Goal: Navigation & Orientation: Understand site structure

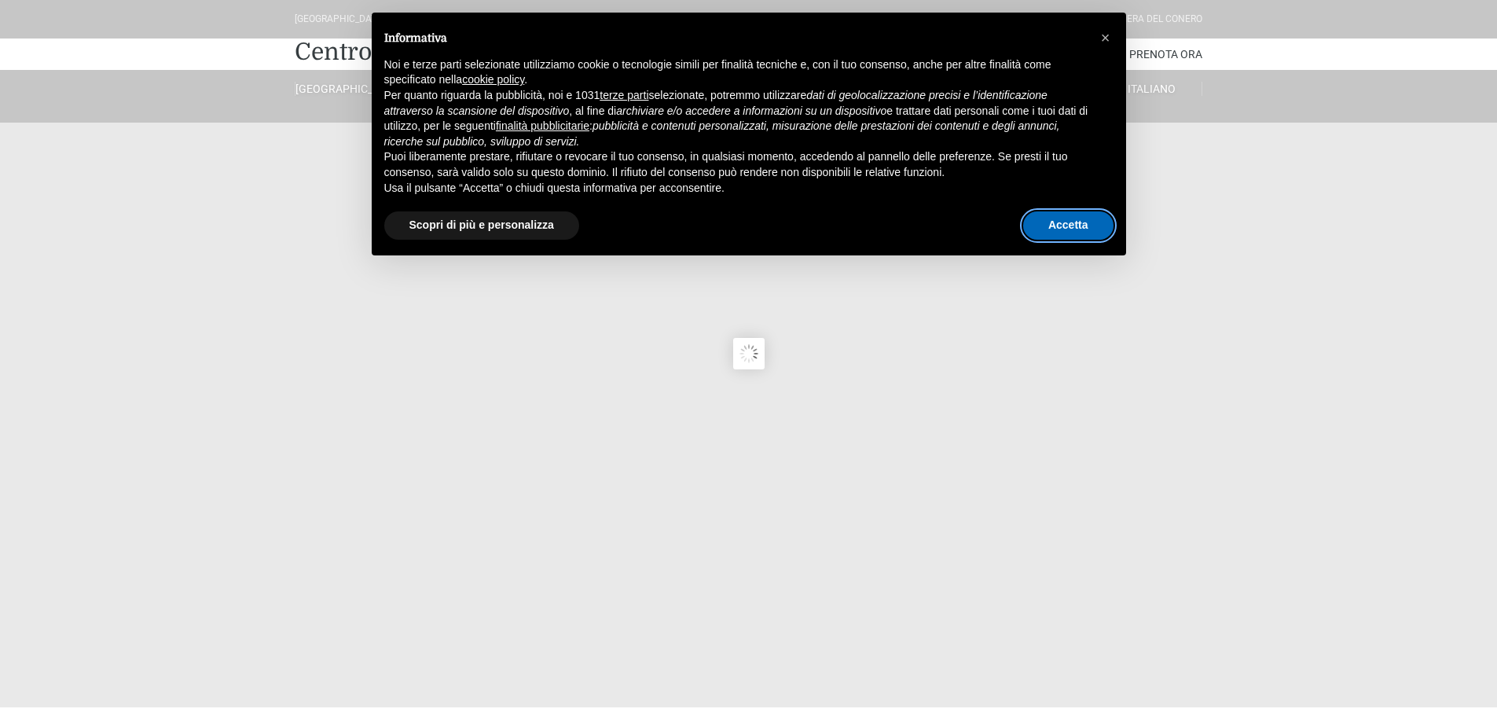
click at [1083, 230] on button "Accetta" at bounding box center [1068, 225] width 90 height 28
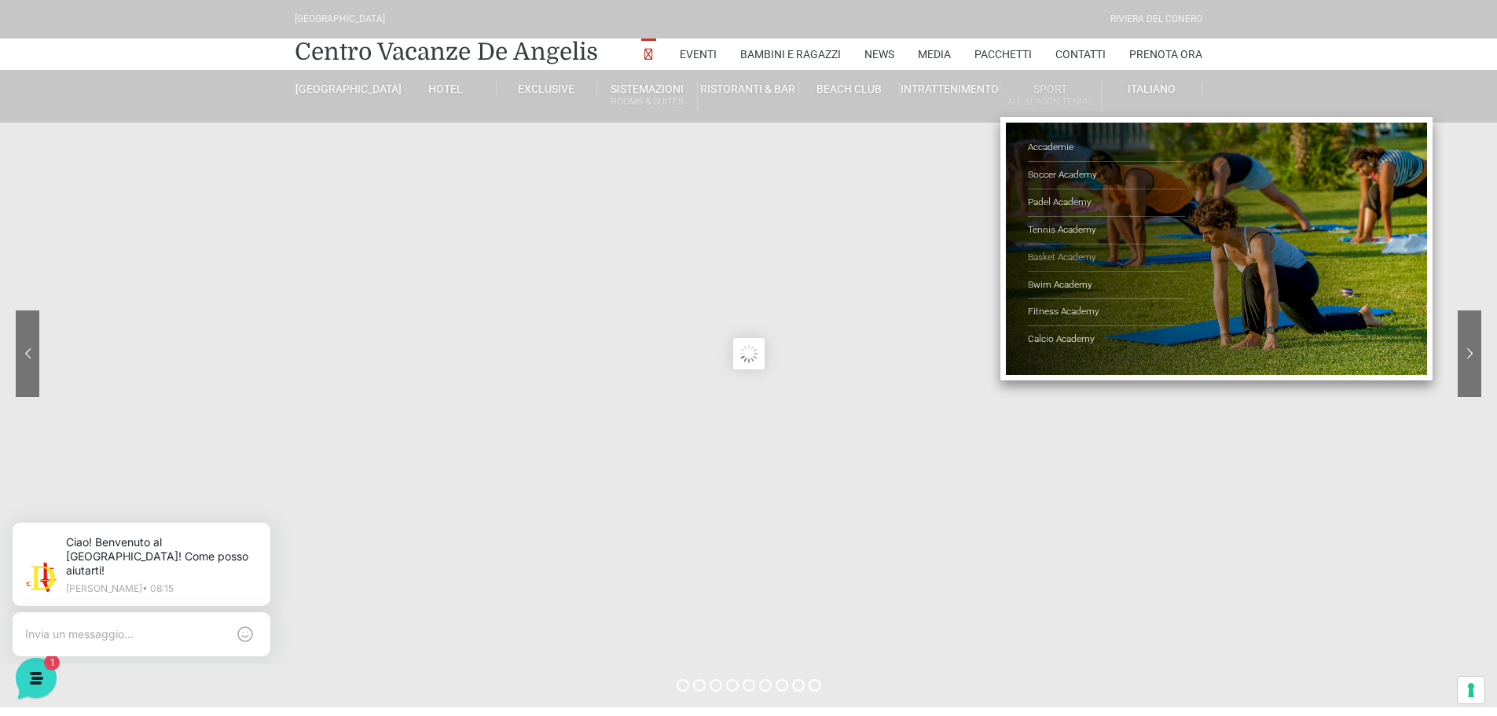
click at [1055, 255] on link "Basket Academy" at bounding box center [1106, 258] width 157 height 28
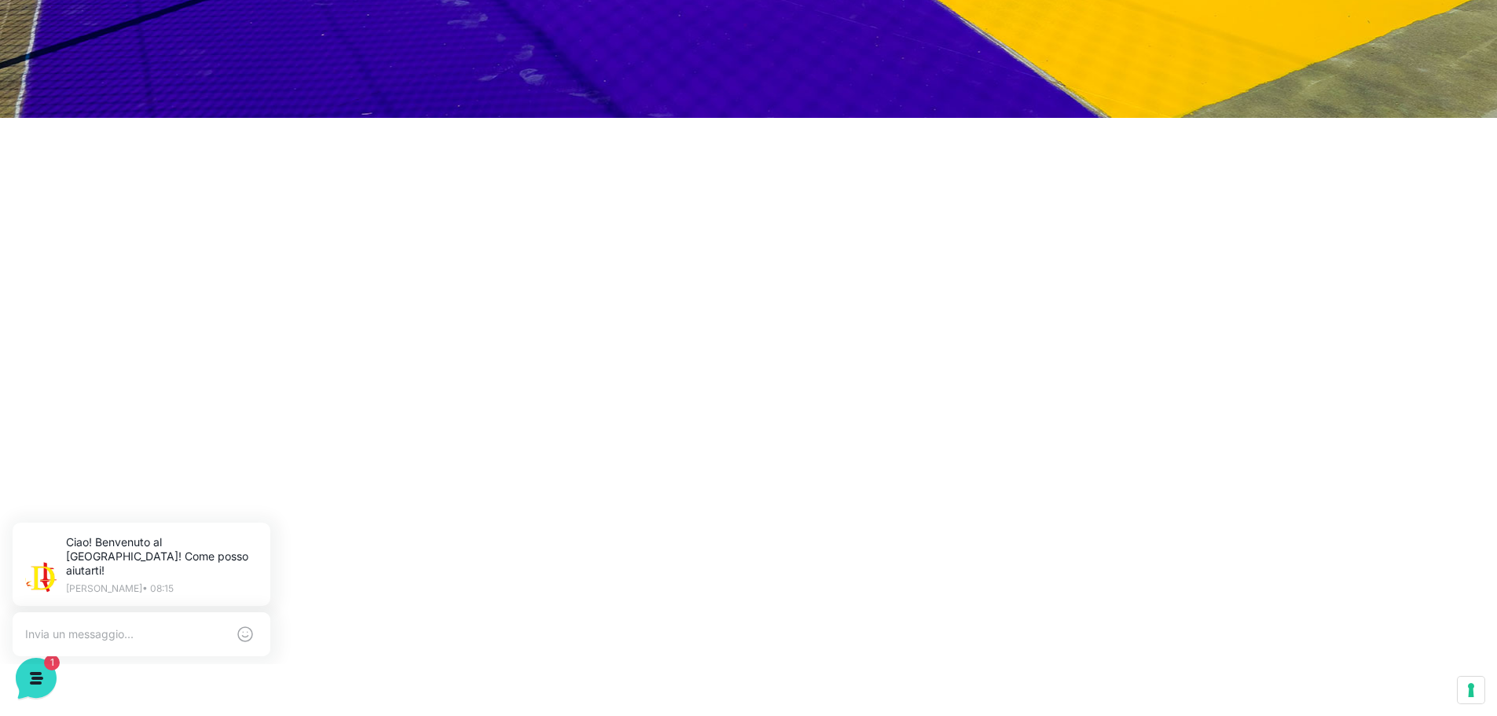
scroll to position [786, 0]
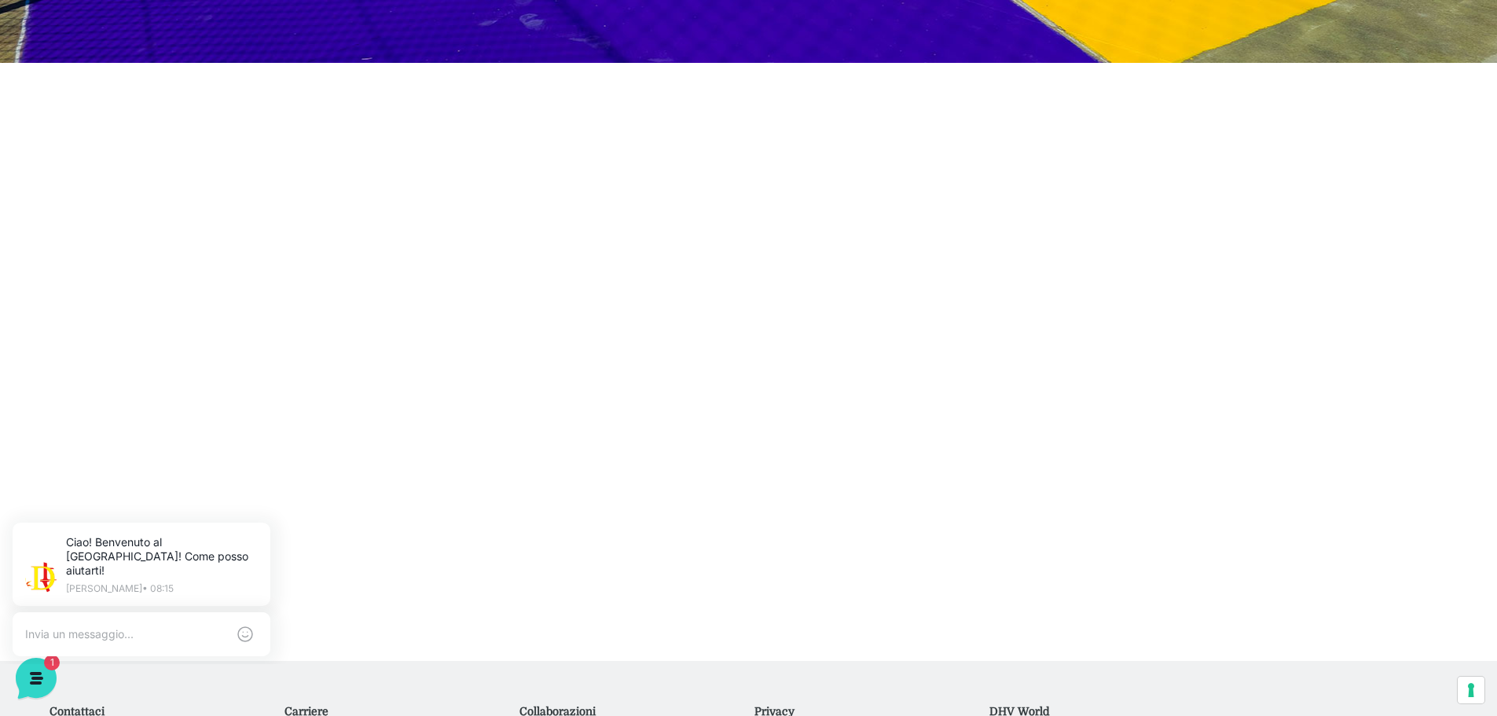
click at [416, 396] on div at bounding box center [748, 362] width 931 height 598
click at [941, 171] on div at bounding box center [748, 362] width 931 height 598
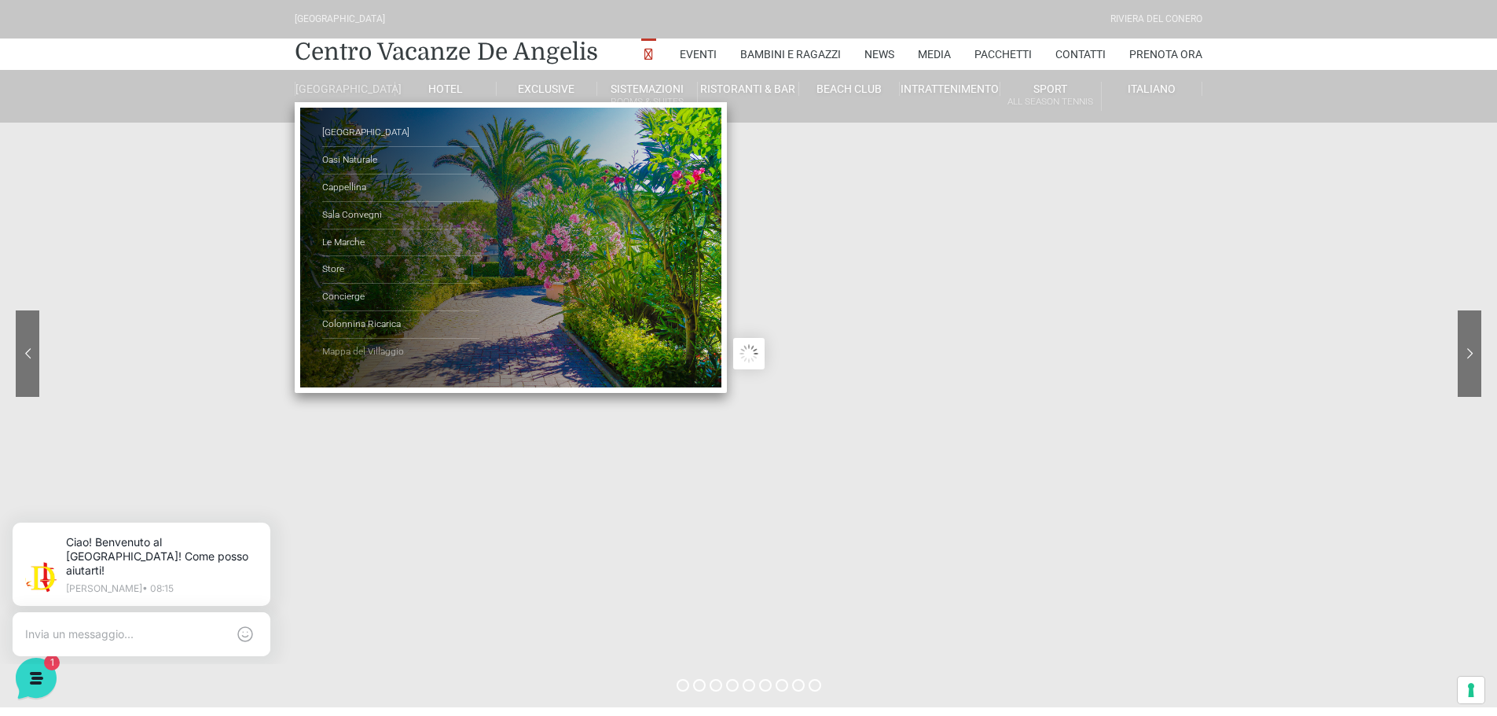
click at [385, 363] on link "Mappa del Villaggio" at bounding box center [400, 352] width 157 height 27
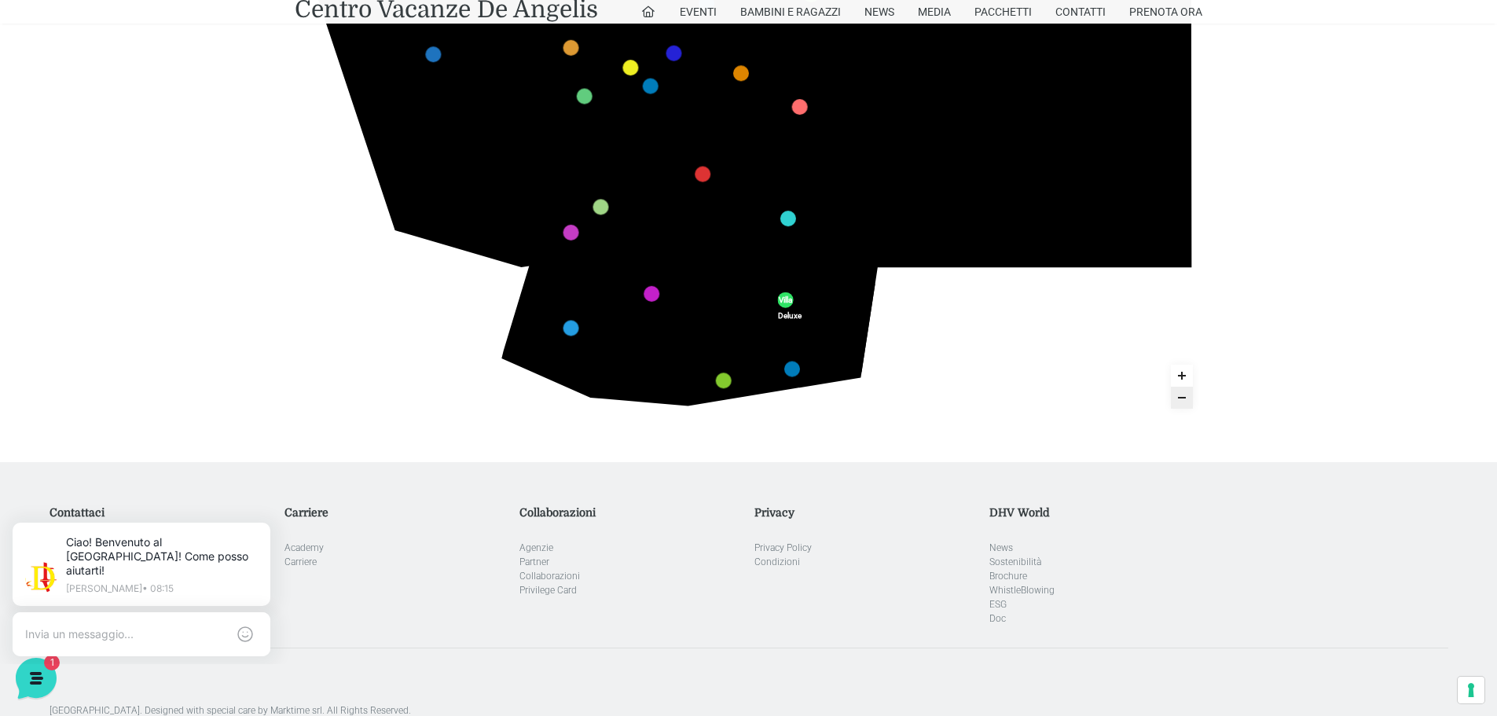
scroll to position [476, 0]
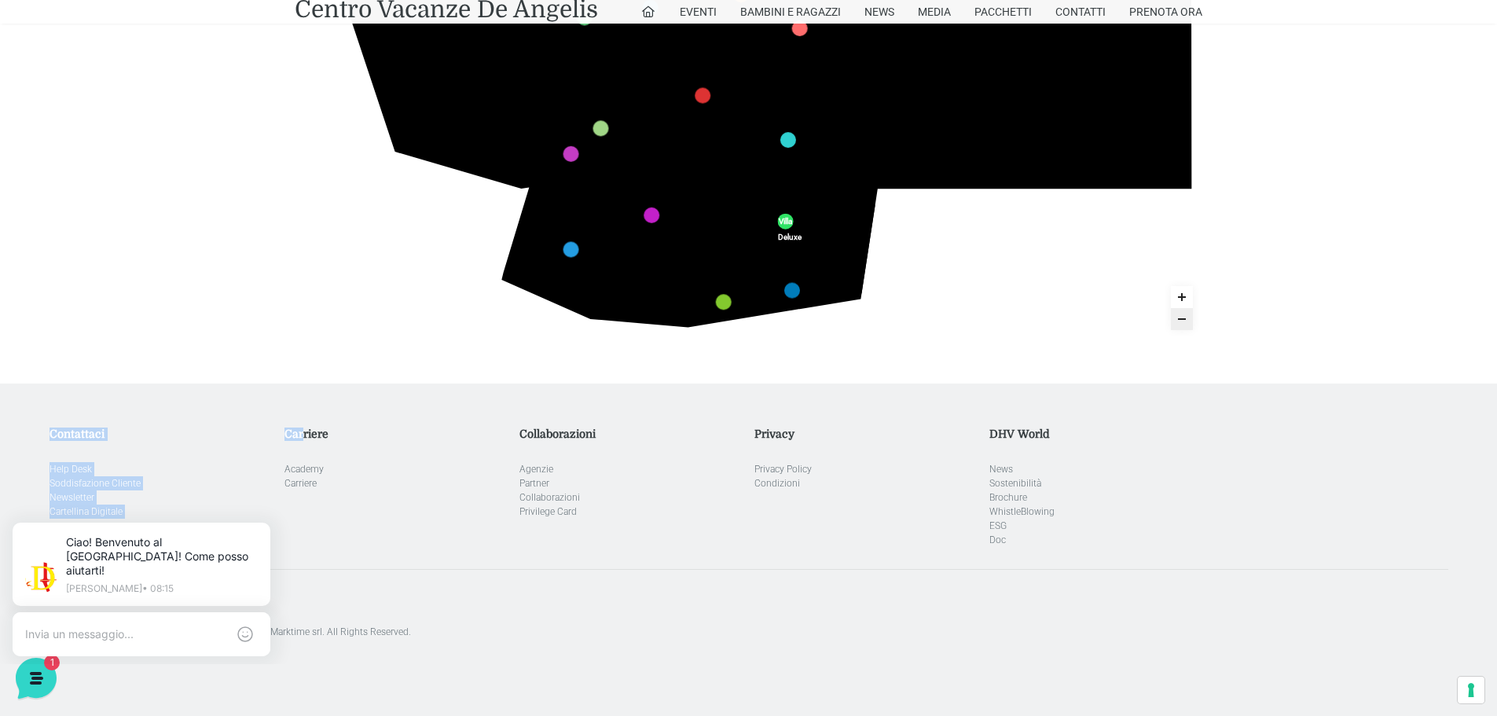
drag, startPoint x: 288, startPoint y: 378, endPoint x: 314, endPoint y: 396, distance: 31.0
click at [306, 438] on div "Villaggio Hotel Resort Riviera Del Conero Centro Vacanze De Angelis Eventi Miss…" at bounding box center [748, 131] width 1497 height 1214
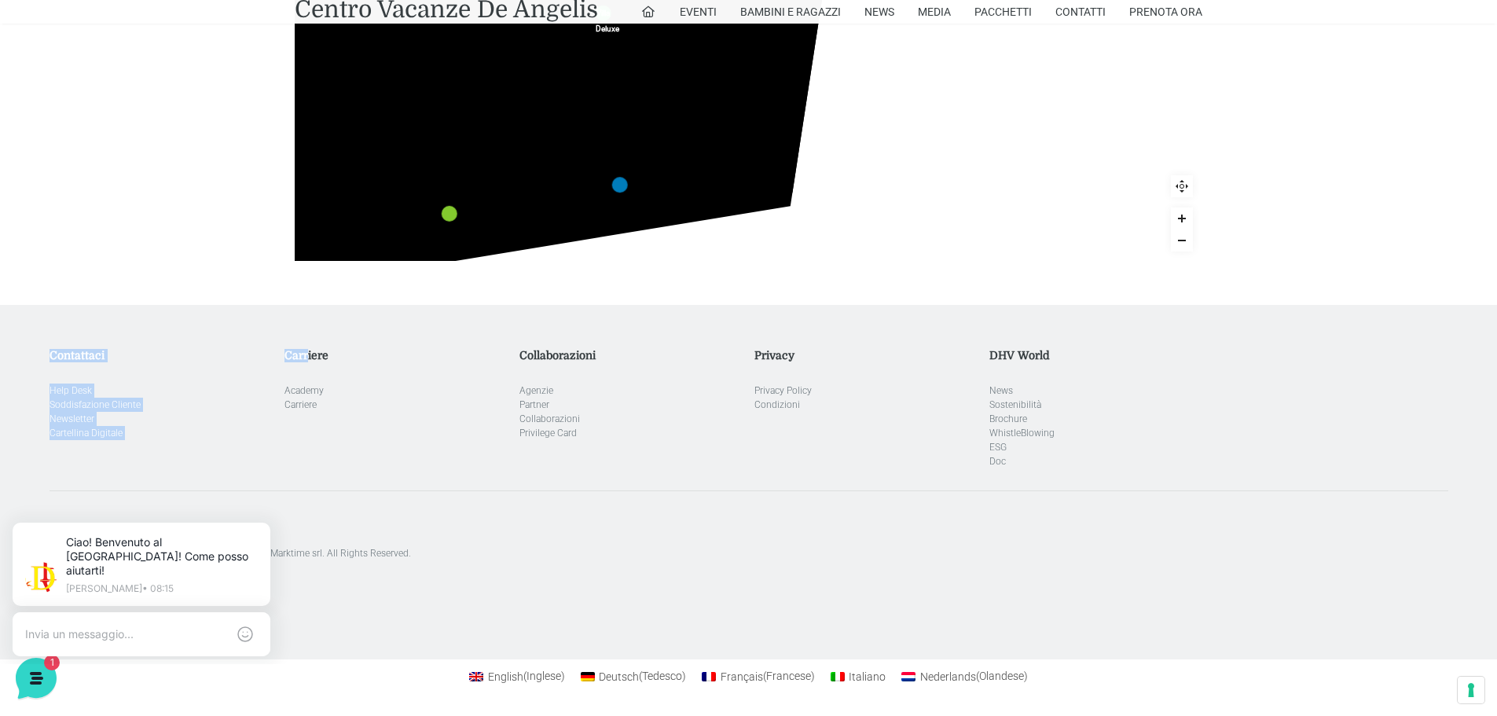
scroll to position [0, 0]
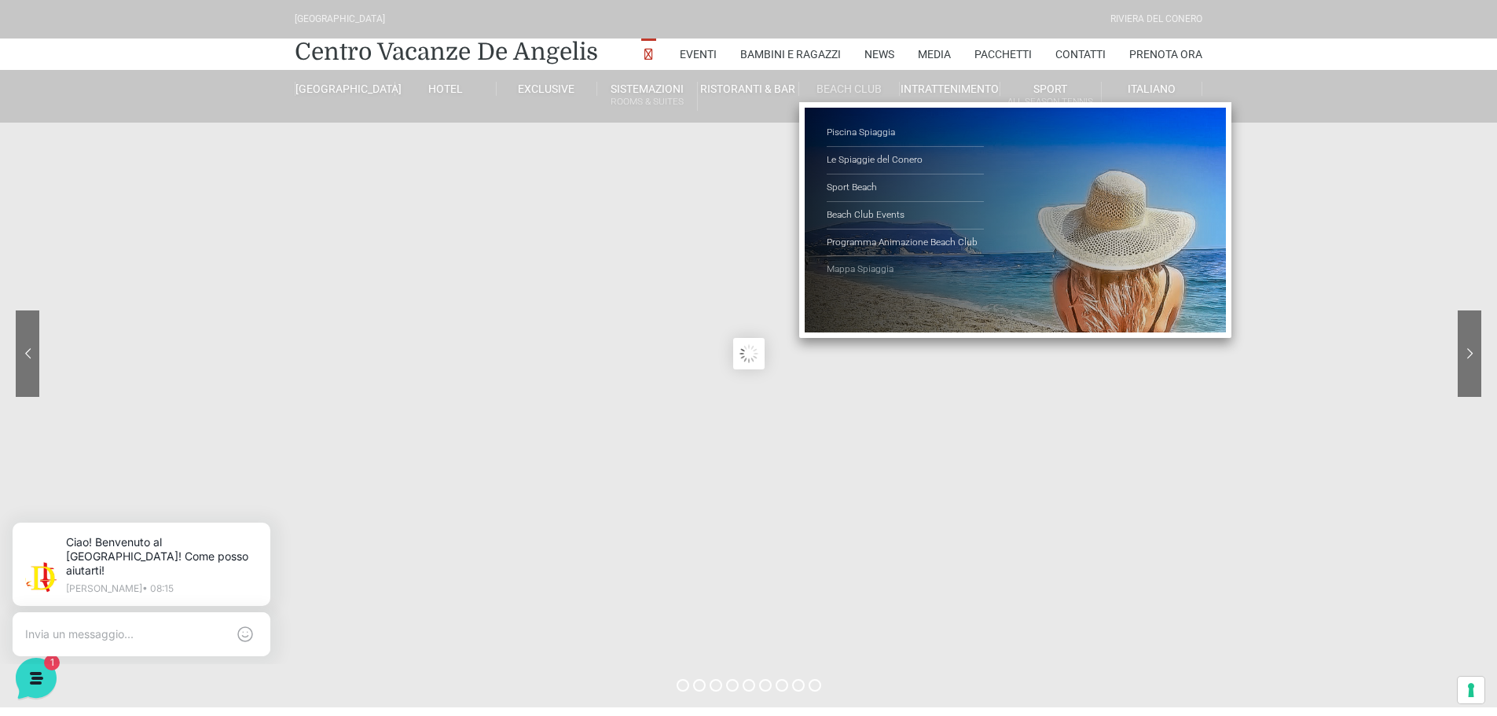
click at [884, 273] on link "Mappa Spiaggia" at bounding box center [905, 269] width 157 height 27
